Goal: Navigation & Orientation: Find specific page/section

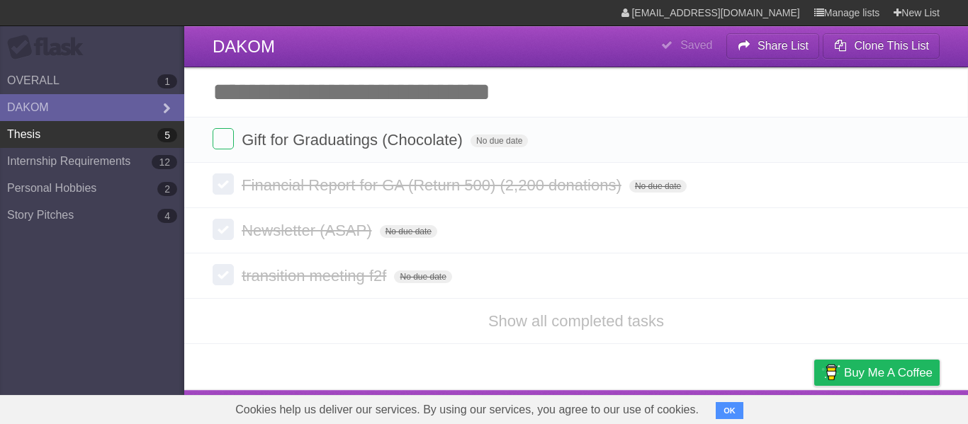
click at [69, 128] on link "Thesis 5" at bounding box center [92, 134] width 184 height 27
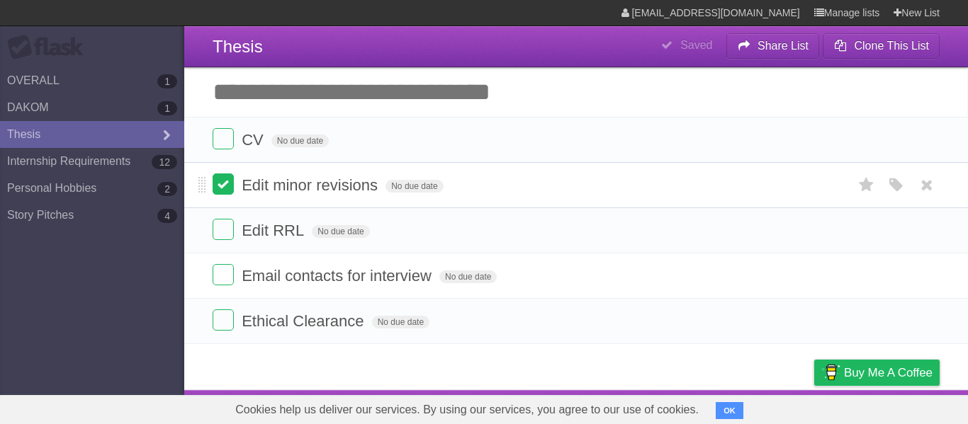
click at [218, 182] on label at bounding box center [223, 184] width 21 height 21
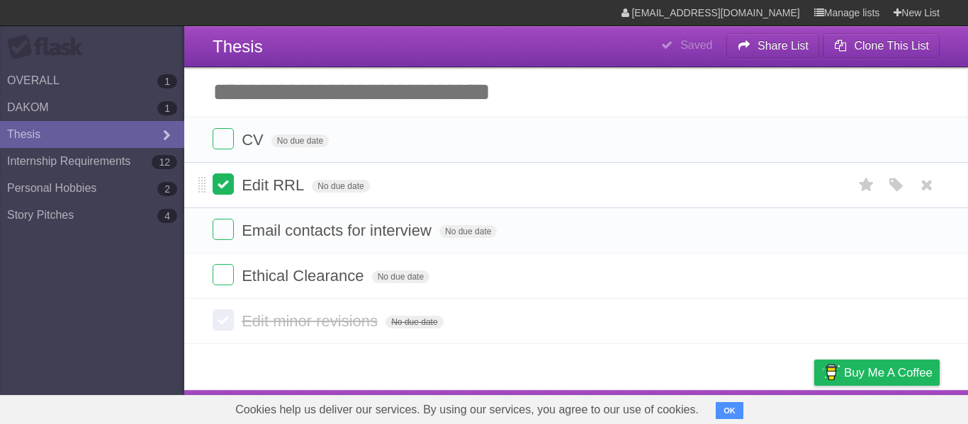
click at [224, 187] on label at bounding box center [223, 184] width 21 height 21
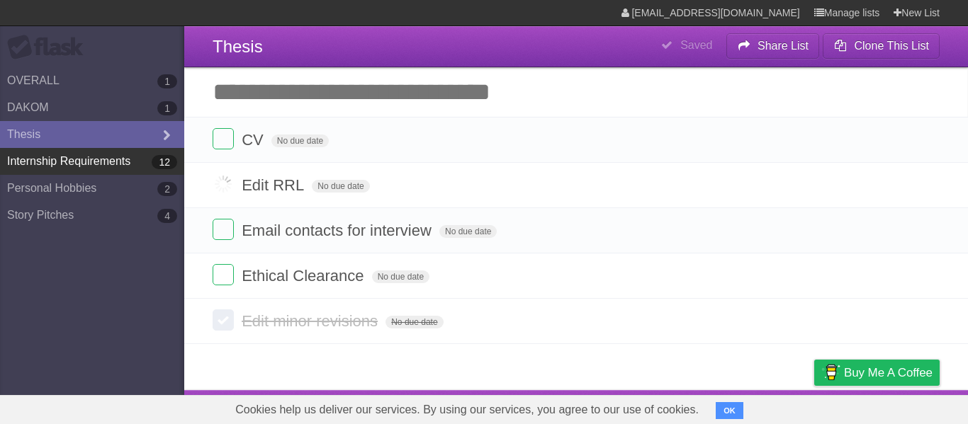
click at [73, 164] on link "Internship Requirements 12" at bounding box center [92, 161] width 184 height 27
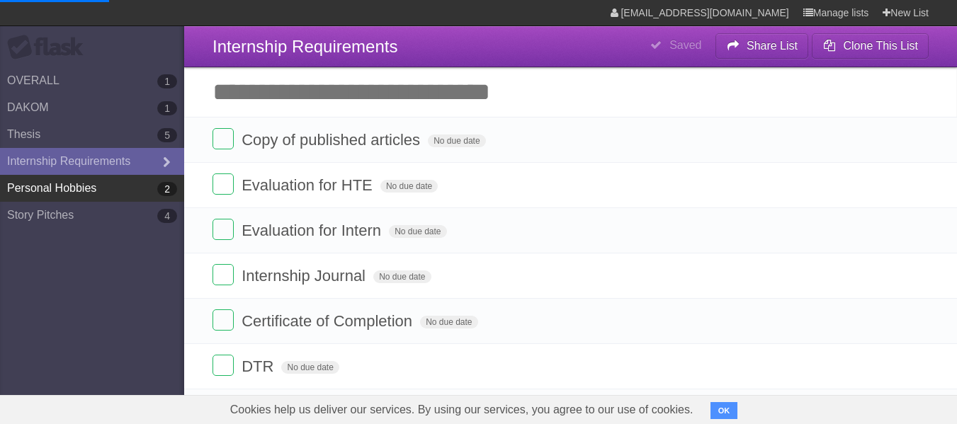
click at [84, 189] on link "Personal Hobbies 2" at bounding box center [92, 188] width 184 height 27
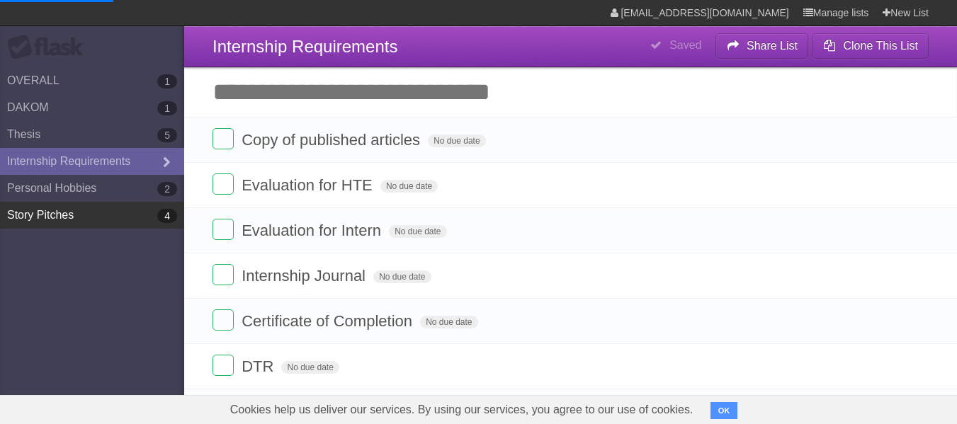
click at [94, 220] on link "Story Pitches 4" at bounding box center [92, 215] width 184 height 27
